Goal: Transaction & Acquisition: Purchase product/service

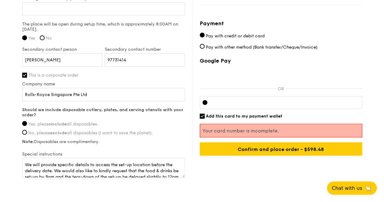
scroll to position [12, 0]
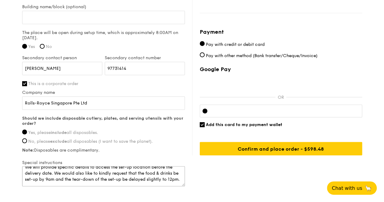
scroll to position [473, 0]
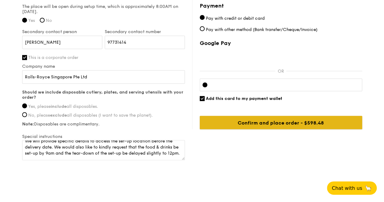
click at [322, 119] on input "Confirm and place order - $598.48" at bounding box center [281, 122] width 162 height 13
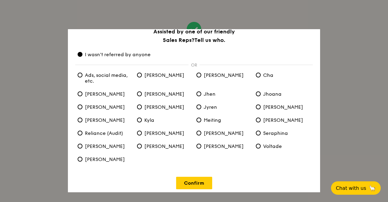
scroll to position [14, 0]
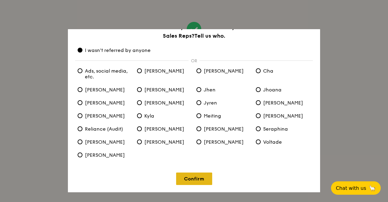
click at [205, 176] on link "Confirm" at bounding box center [194, 178] width 36 height 12
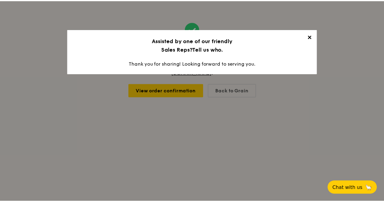
scroll to position [0, 0]
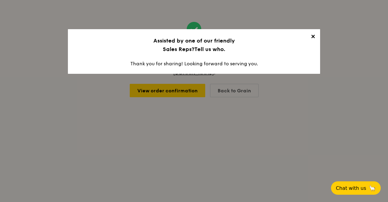
click at [313, 39] on span "✕" at bounding box center [313, 37] width 8 height 8
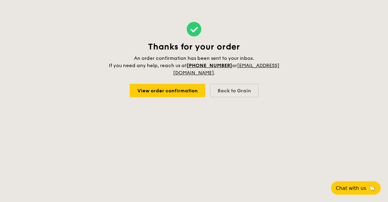
click at [209, 133] on body "Thanks for your order An order confirmation has been sent to your inbox. If you…" at bounding box center [194, 101] width 388 height 202
click at [161, 147] on body "Thanks for your order An order confirmation has been sent to your inbox. If you…" at bounding box center [194, 101] width 388 height 202
click at [174, 94] on link "View order confirmation" at bounding box center [168, 90] width 76 height 13
click at [237, 93] on div "Back to Grain" at bounding box center [234, 90] width 49 height 13
select select
